Goal: Task Accomplishment & Management: Manage account settings

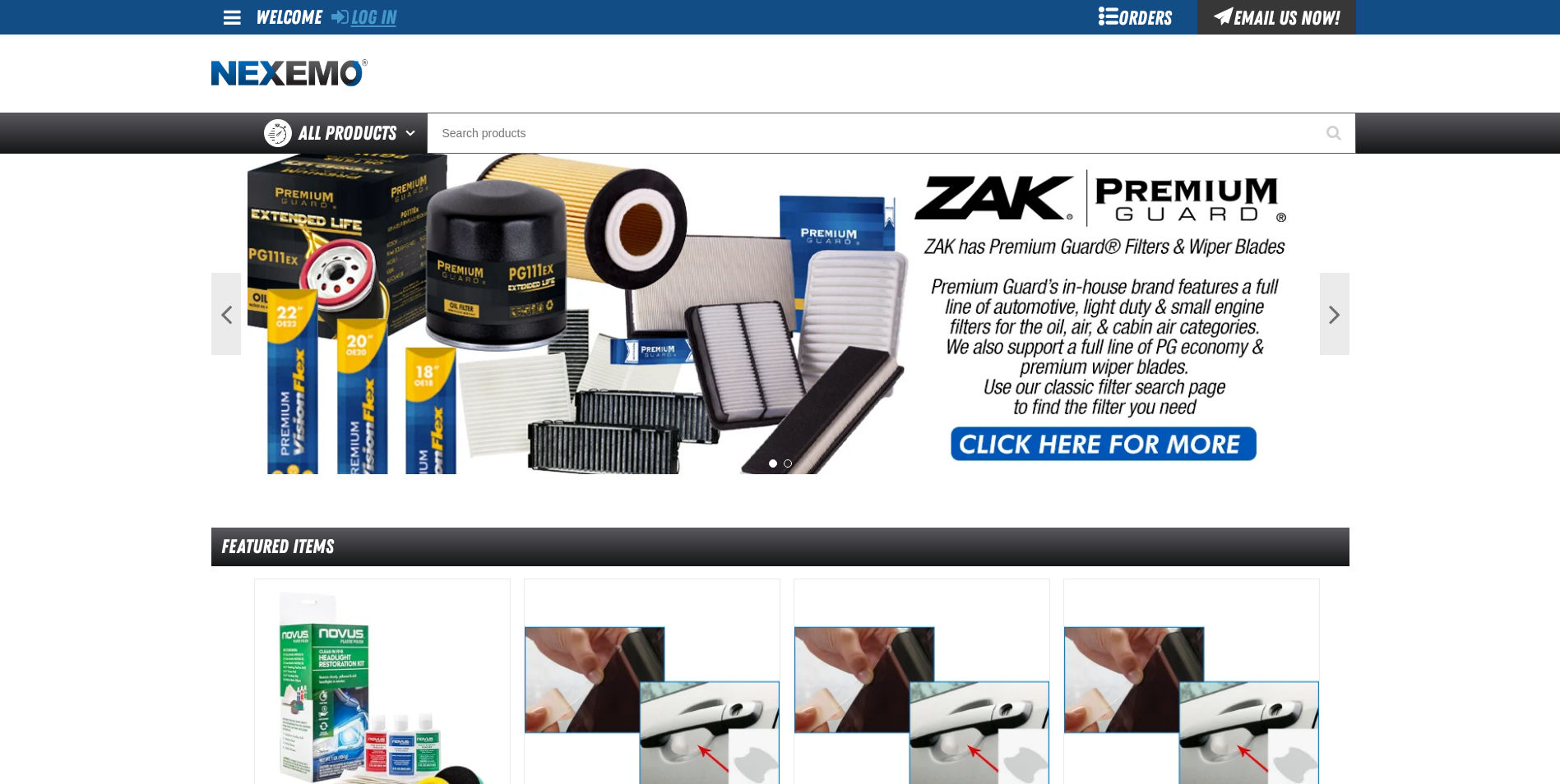
click at [370, 21] on link "Log In" at bounding box center [363, 17] width 65 height 23
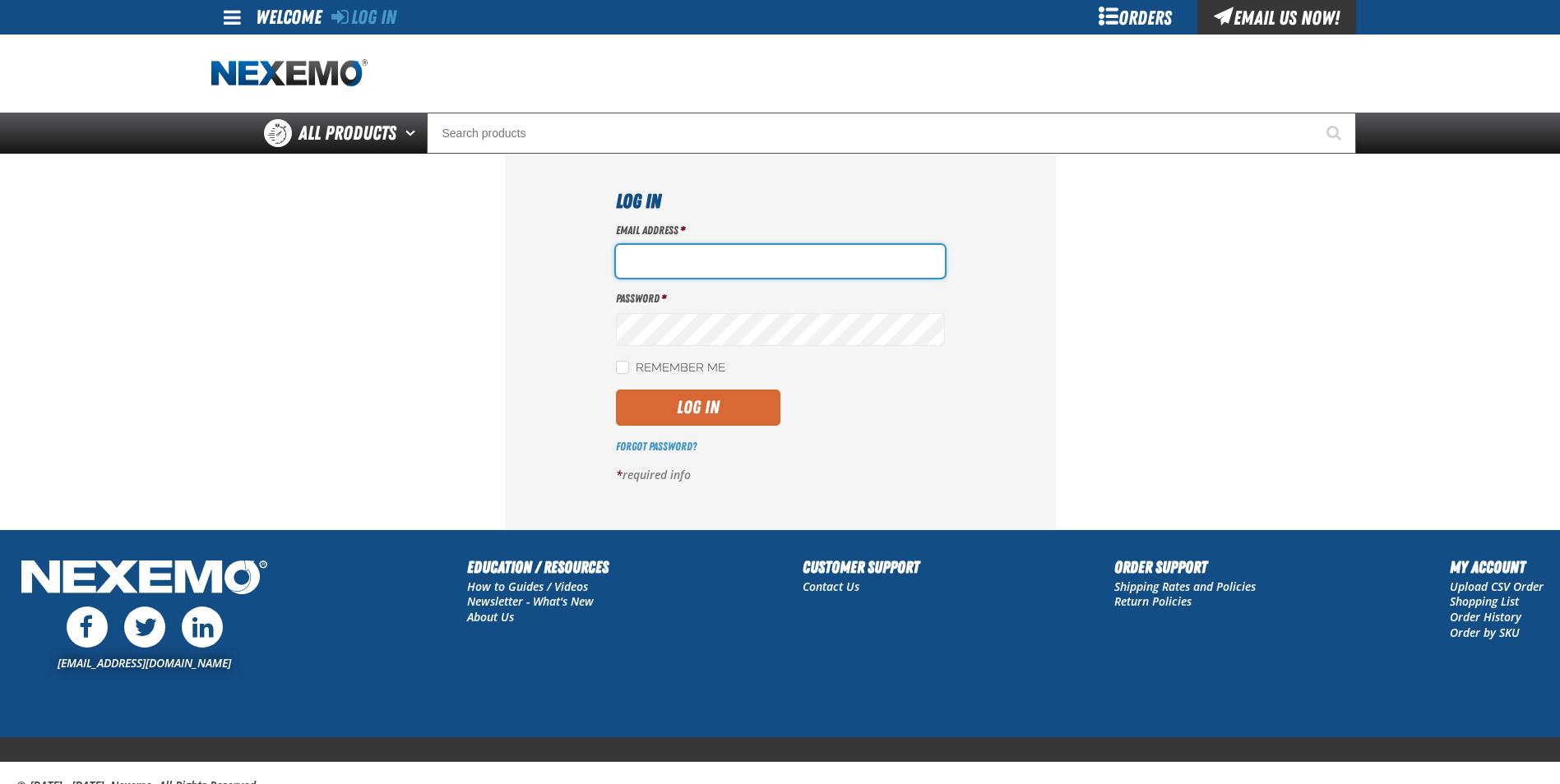
type input "[EMAIL_ADDRESS][DOMAIN_NAME]"
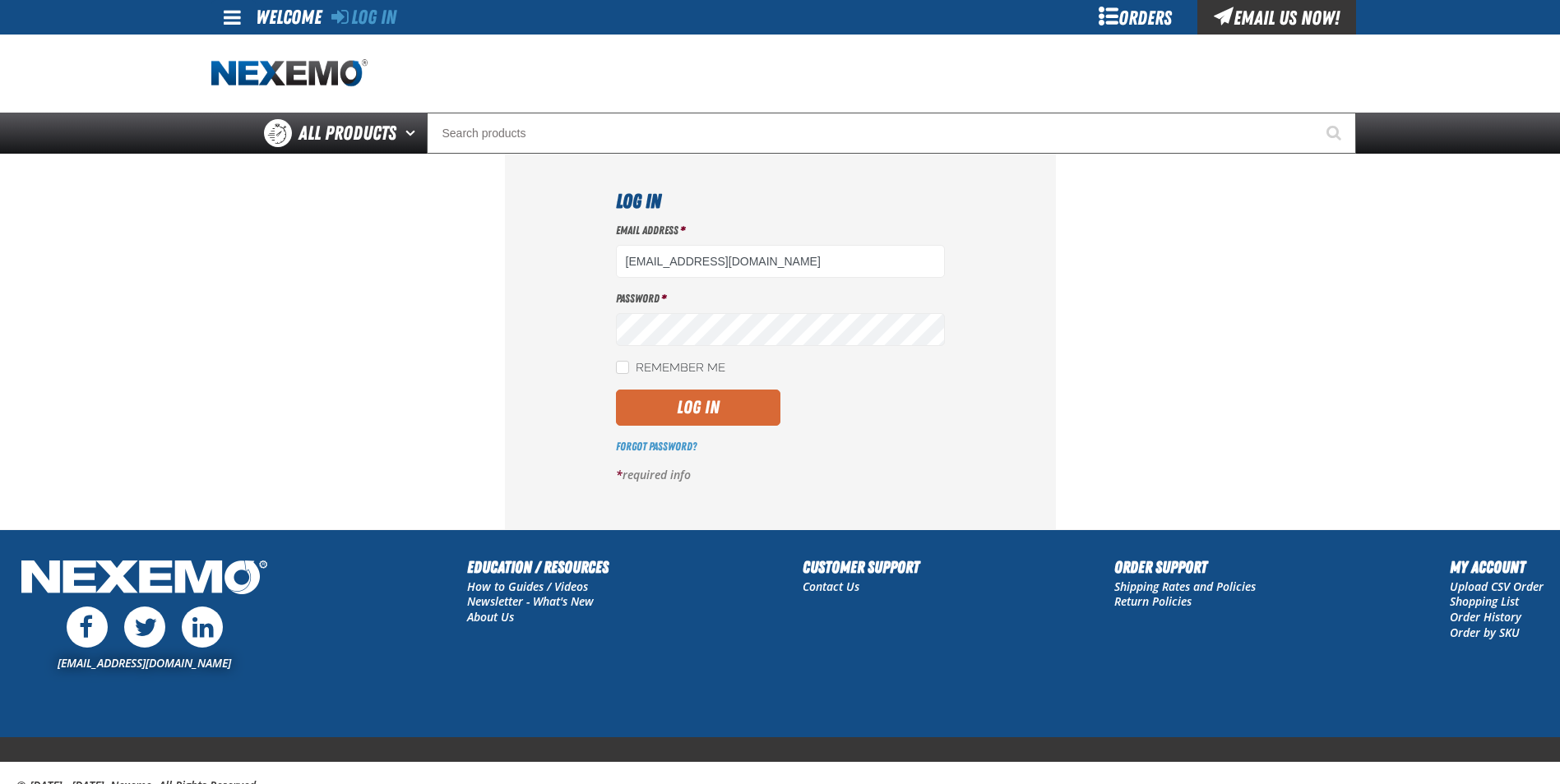
click at [702, 408] on button "Log In" at bounding box center [698, 407] width 165 height 36
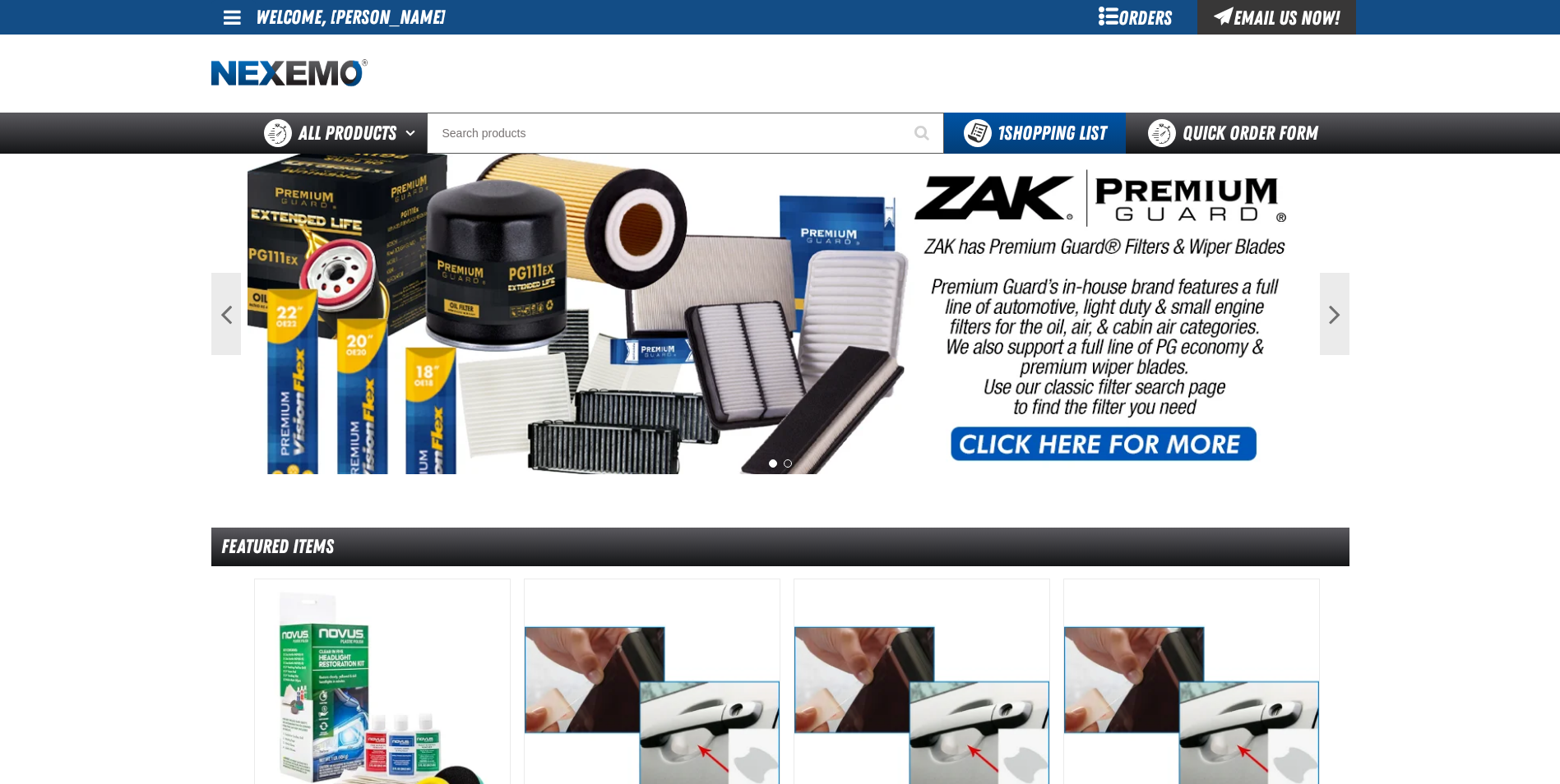
click at [234, 14] on span at bounding box center [232, 17] width 17 height 20
click at [245, 52] on link "My Account My Account" at bounding box center [255, 49] width 73 height 15
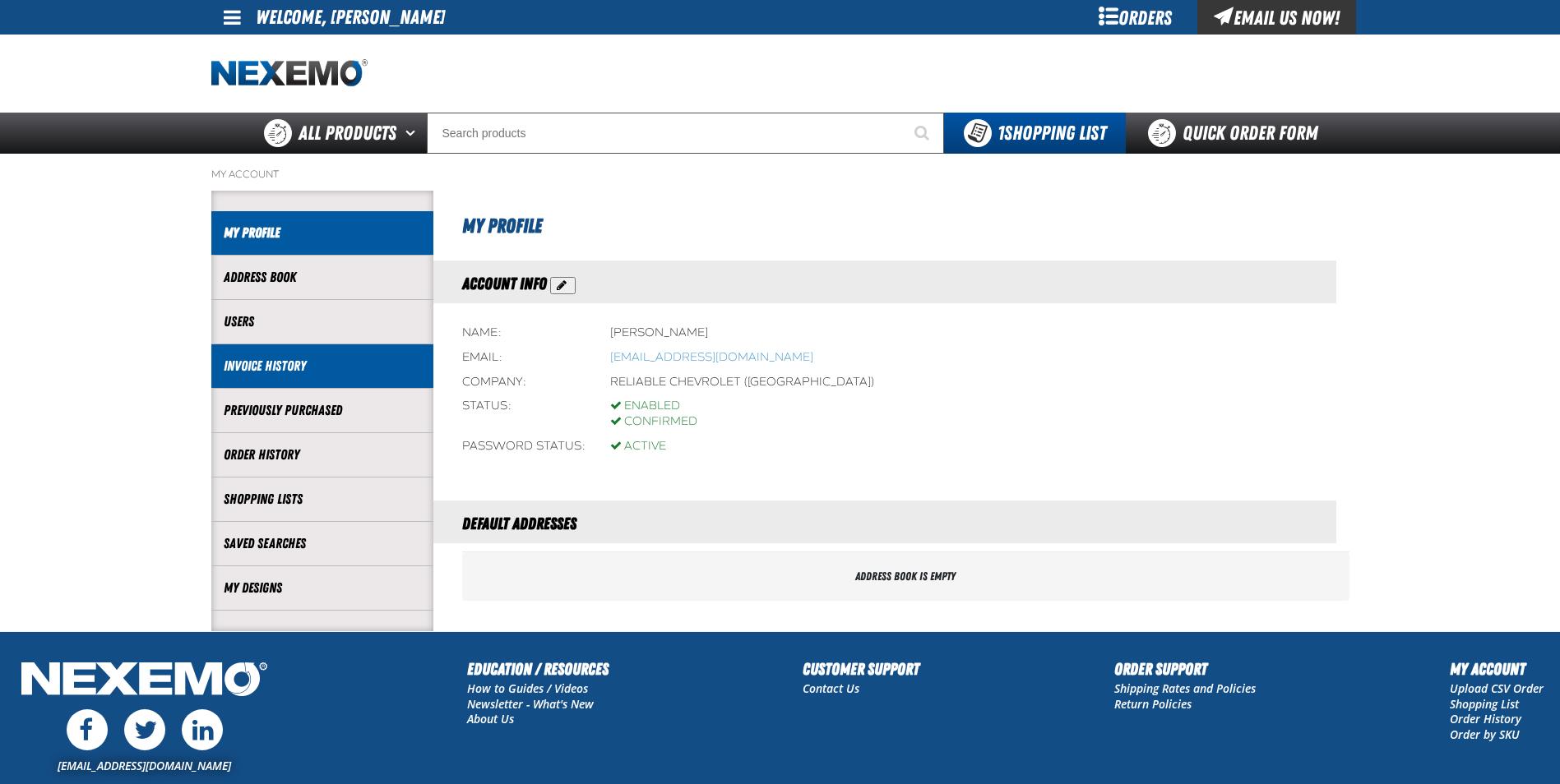
click at [281, 362] on link "Invoice History" at bounding box center [322, 366] width 197 height 19
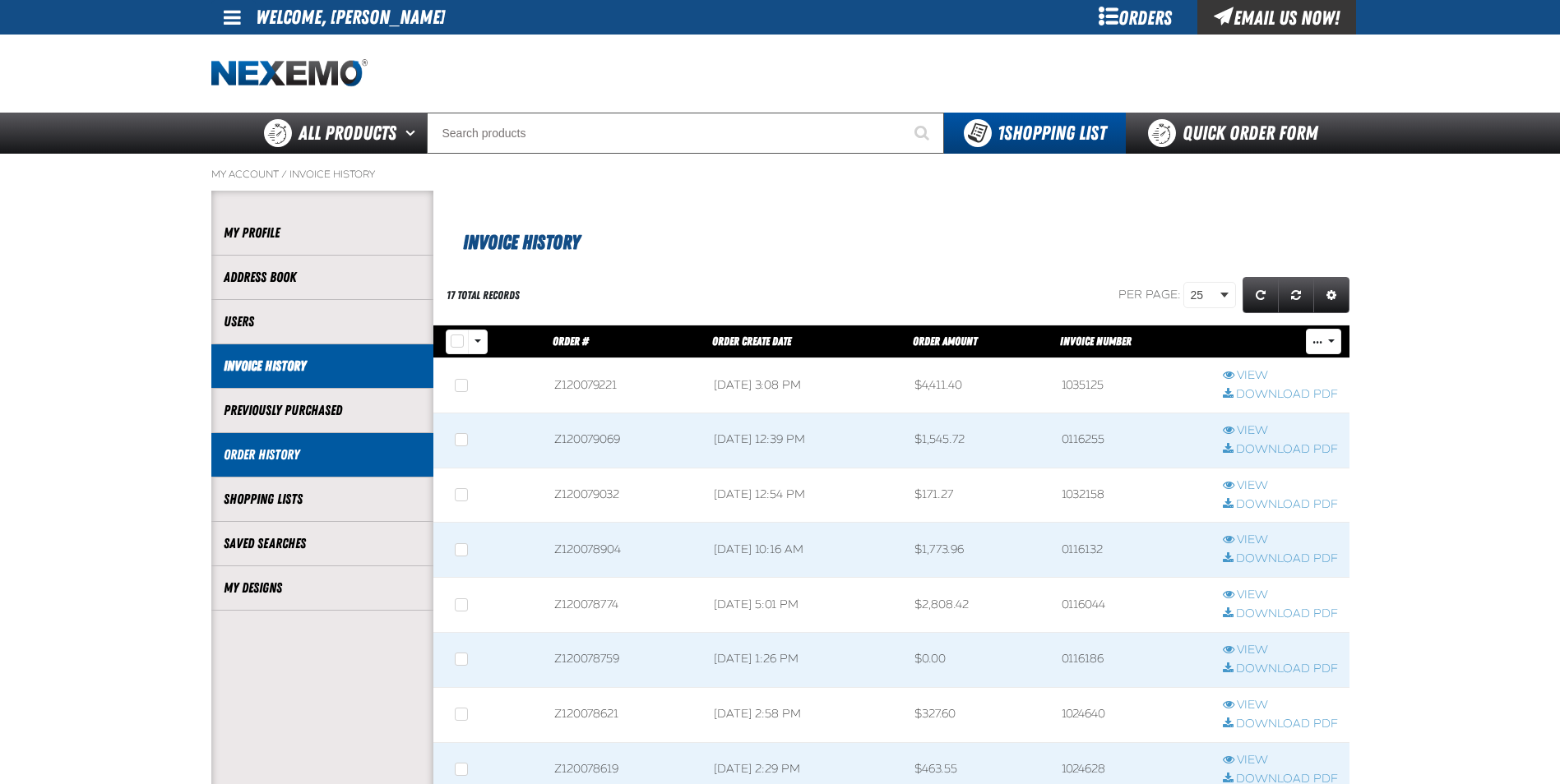
click at [277, 456] on link "Order History" at bounding box center [322, 455] width 197 height 19
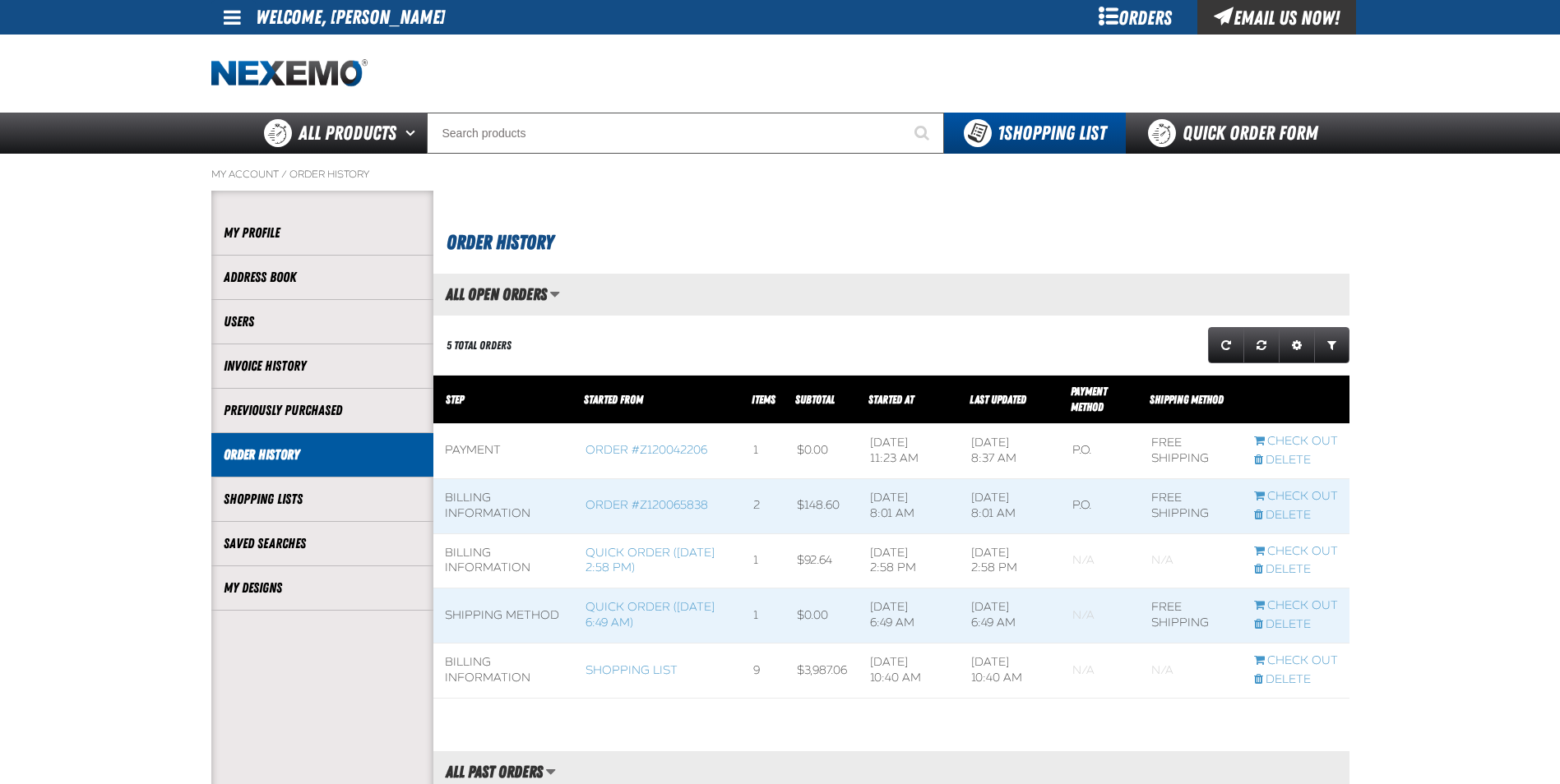
scroll to position [1, 1]
click at [272, 14] on li "Welcome, Tonya Eakins" at bounding box center [350, 17] width 189 height 34
click at [233, 21] on span at bounding box center [232, 17] width 17 height 20
click at [238, 80] on link "Sign Out Sign Out" at bounding box center [247, 79] width 56 height 15
